Goal: Task Accomplishment & Management: Manage account settings

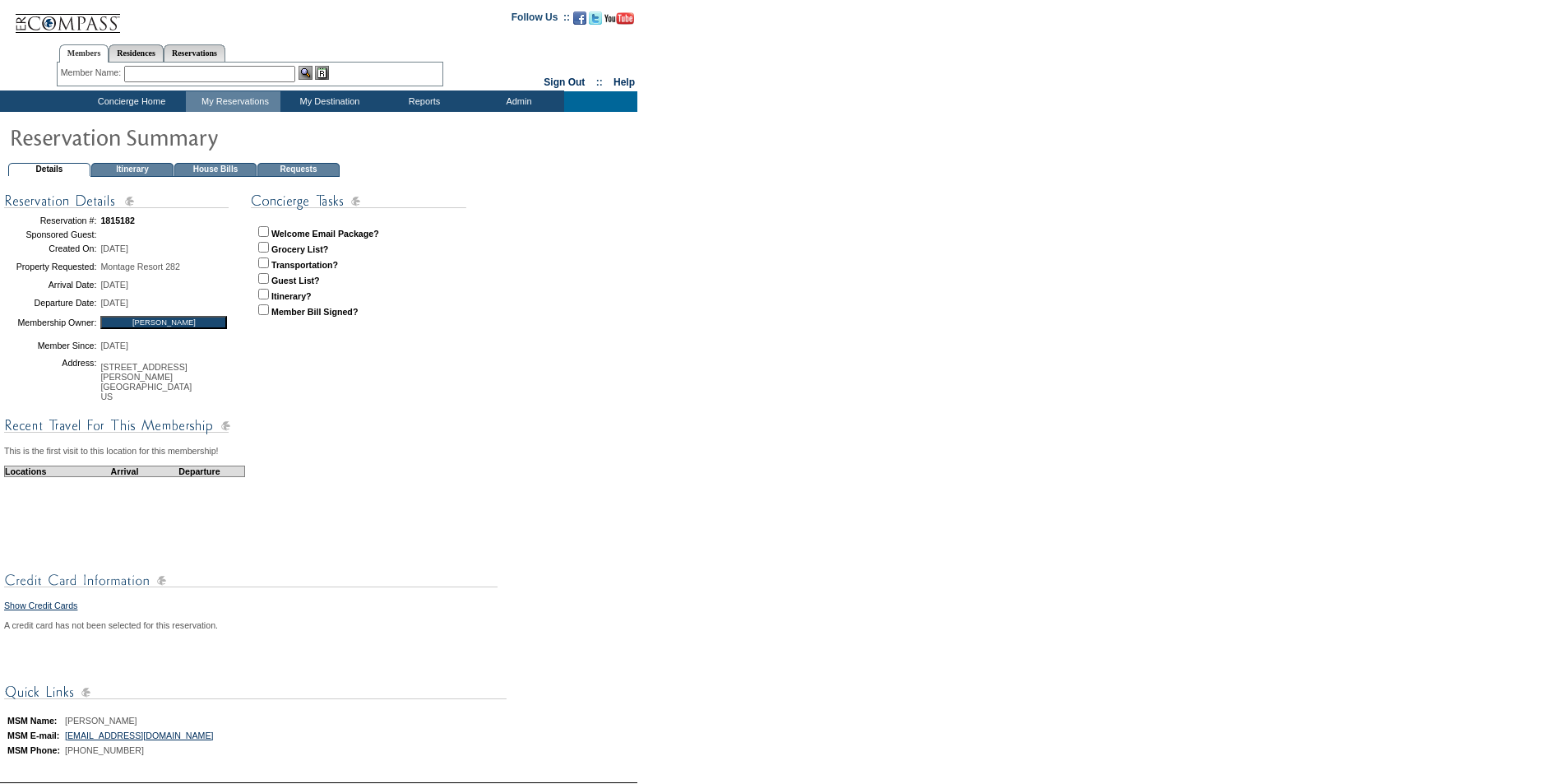
click at [270, 232] on p "Welcome Email Package? Grocery List? Transportation? Guest List? Itinerary? Mem…" at bounding box center [378, 276] width 253 height 112
click at [264, 231] on input "checkbox" at bounding box center [263, 231] width 11 height 11
checkbox input "true"
click at [114, 100] on td "Concierge Home" at bounding box center [129, 101] width 113 height 21
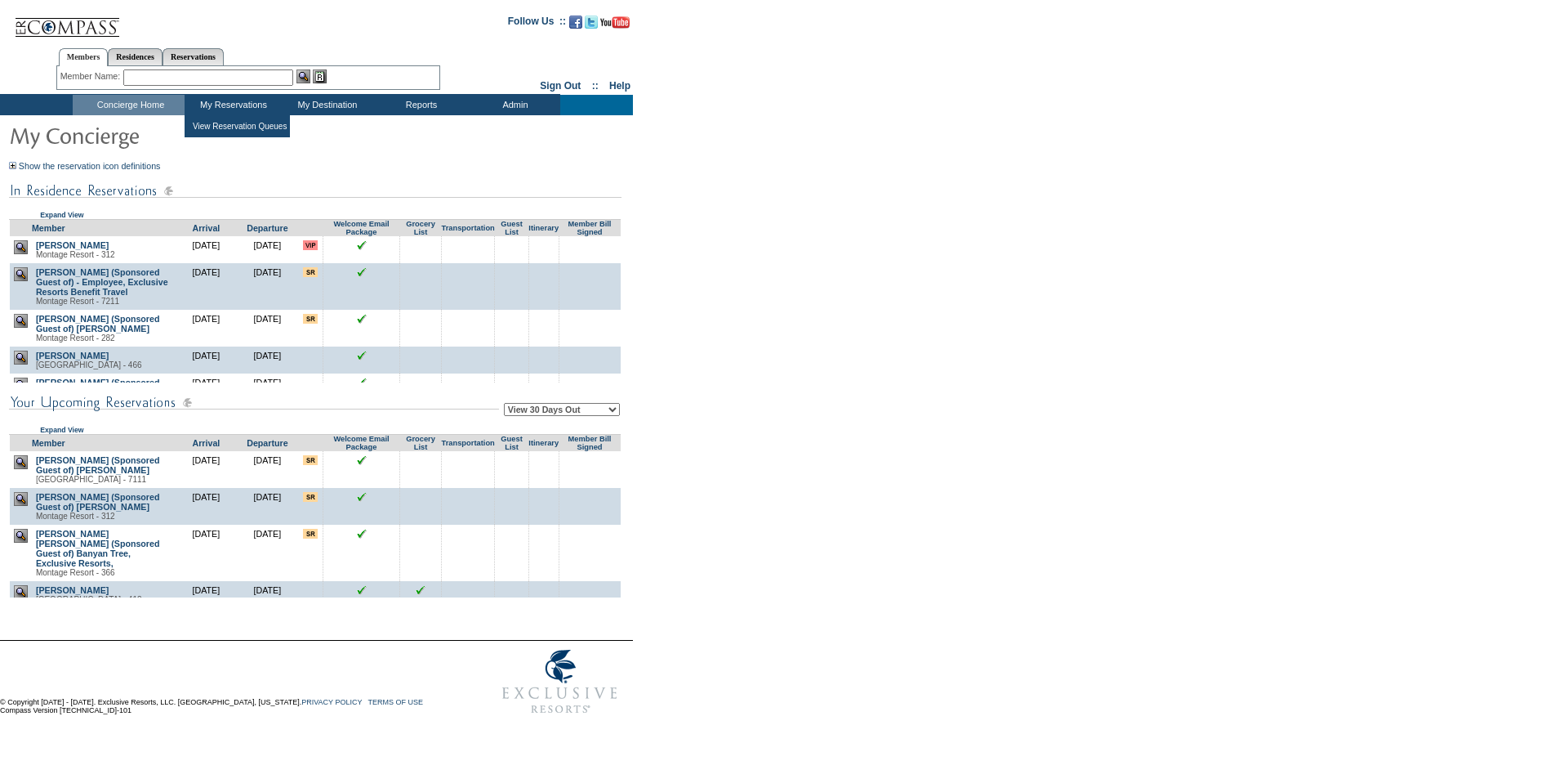
click at [605, 406] on select "View 30 Days Out View 60 Days Out View 90 Days Out" at bounding box center [562, 410] width 116 height 13
click at [600, 410] on select "View 30 Days Out View 60 Days Out View 90 Days Out" at bounding box center [562, 410] width 116 height 13
click at [599, 410] on select "View 30 Days Out View 60 Days Out View 90 Days Out" at bounding box center [562, 410] width 116 height 13
select select "60"
click at [507, 405] on select "View 30 Days Out View 60 Days Out View 90 Days Out" at bounding box center [562, 410] width 116 height 13
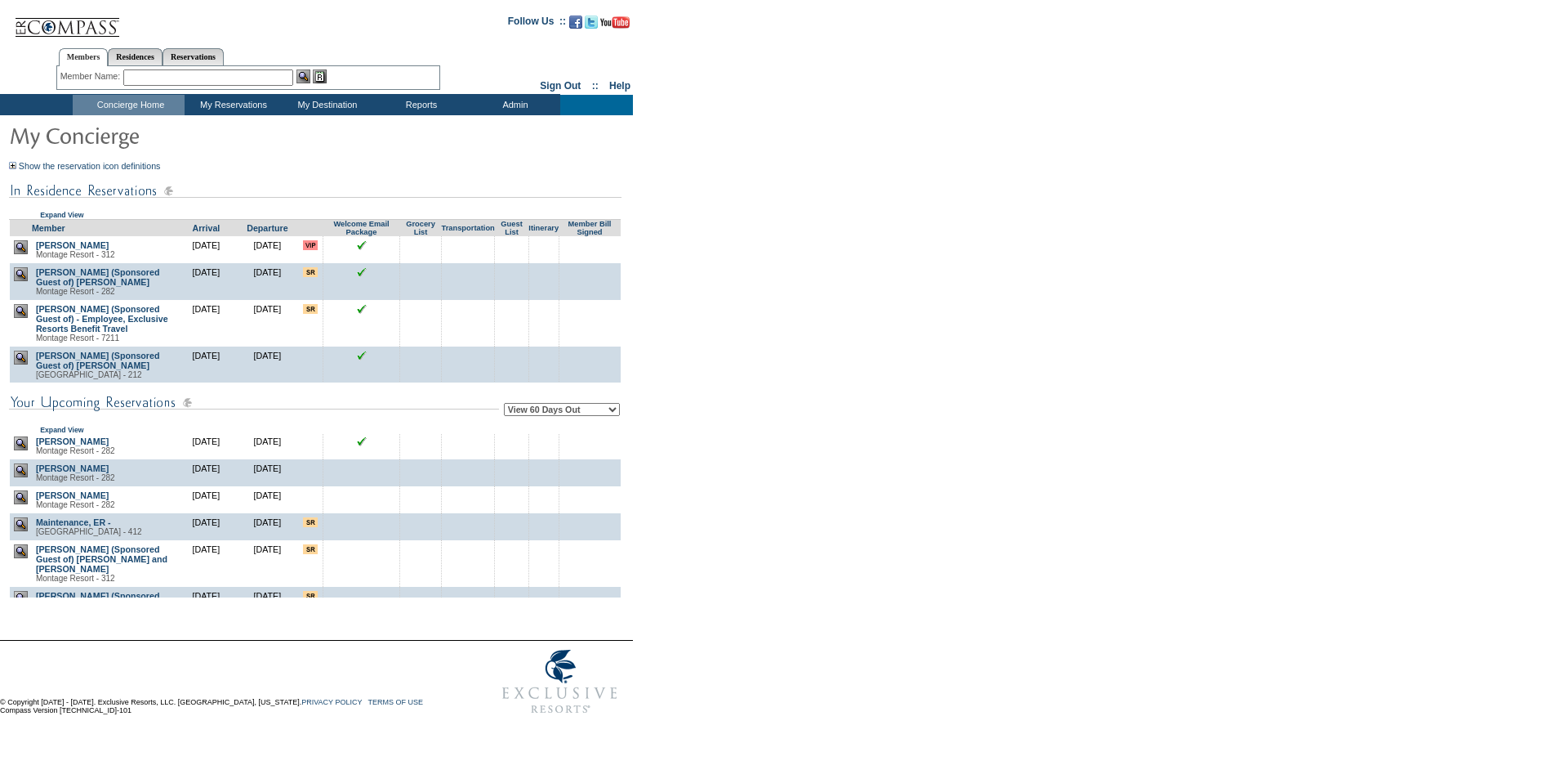
scroll to position [1415, 0]
